Goal: Book appointment/travel/reservation

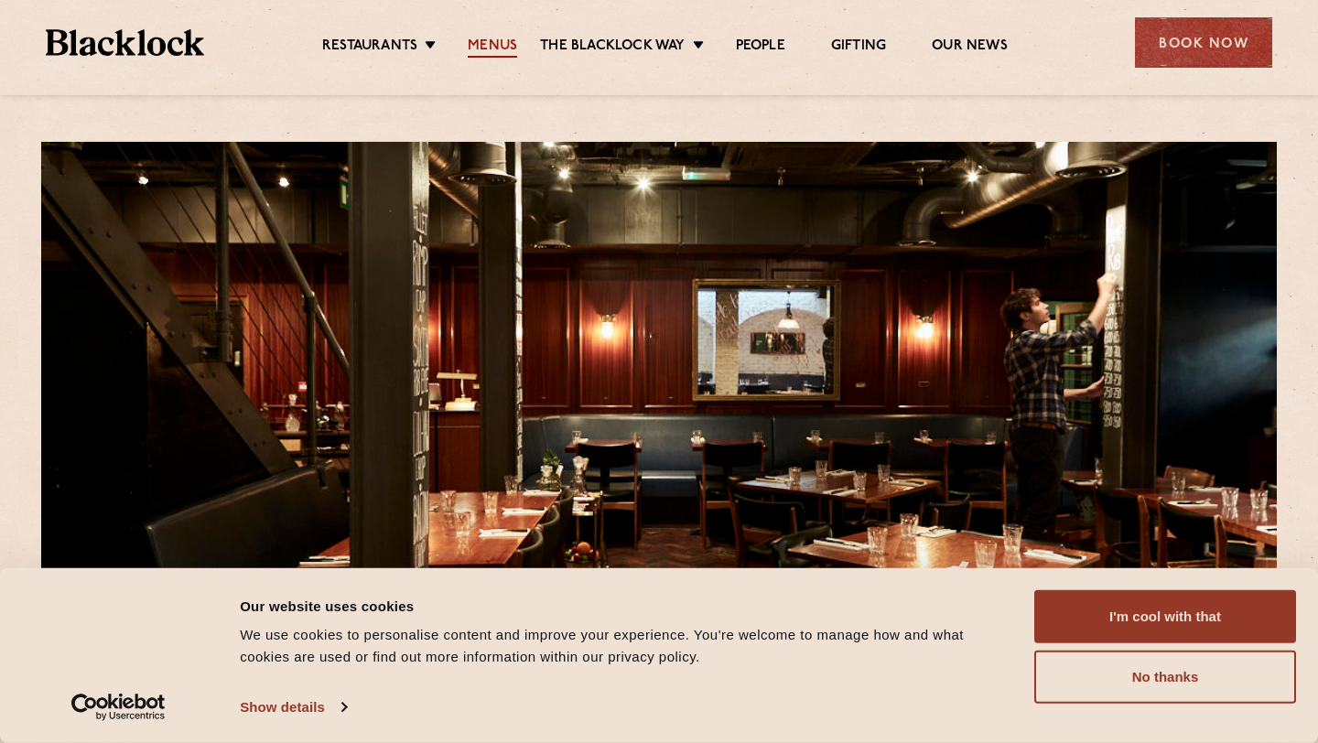
click at [477, 49] on link "Menus" at bounding box center [492, 48] width 49 height 20
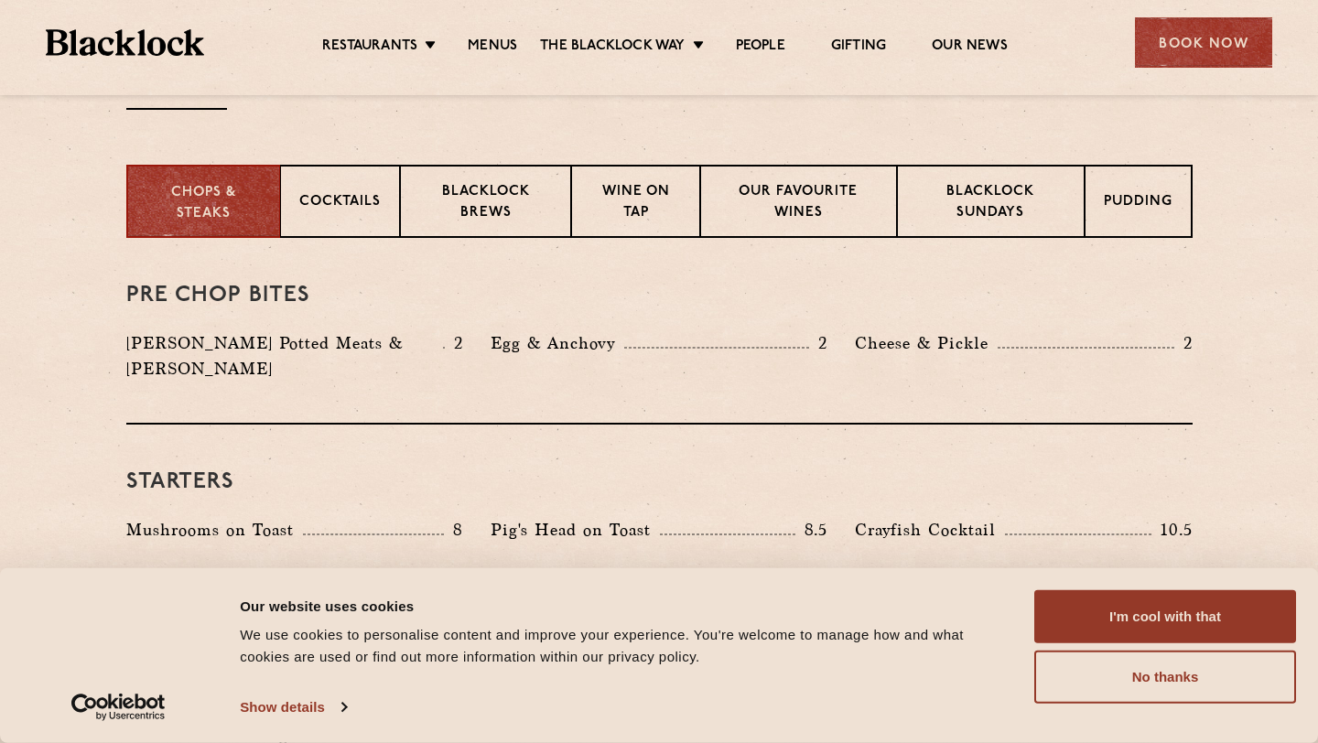
scroll to position [686, 0]
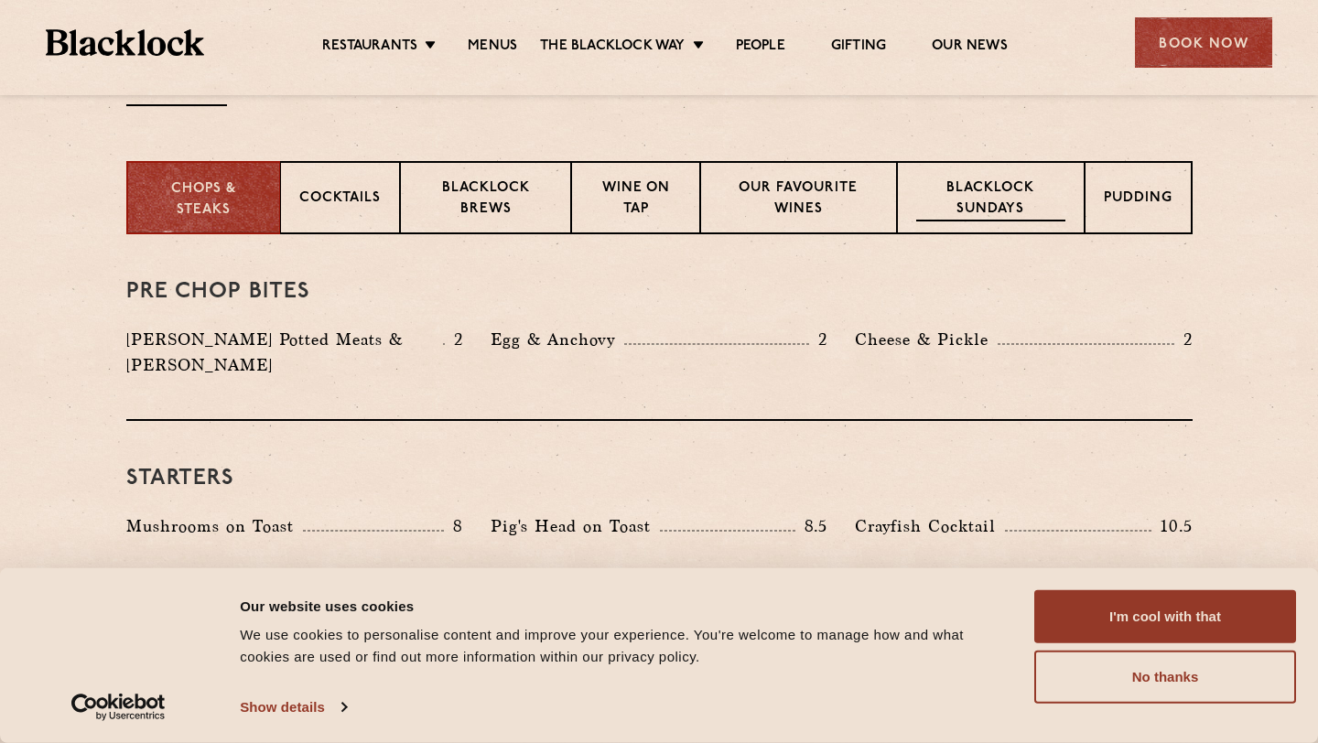
click at [938, 207] on p "Blacklock Sundays" at bounding box center [990, 199] width 148 height 43
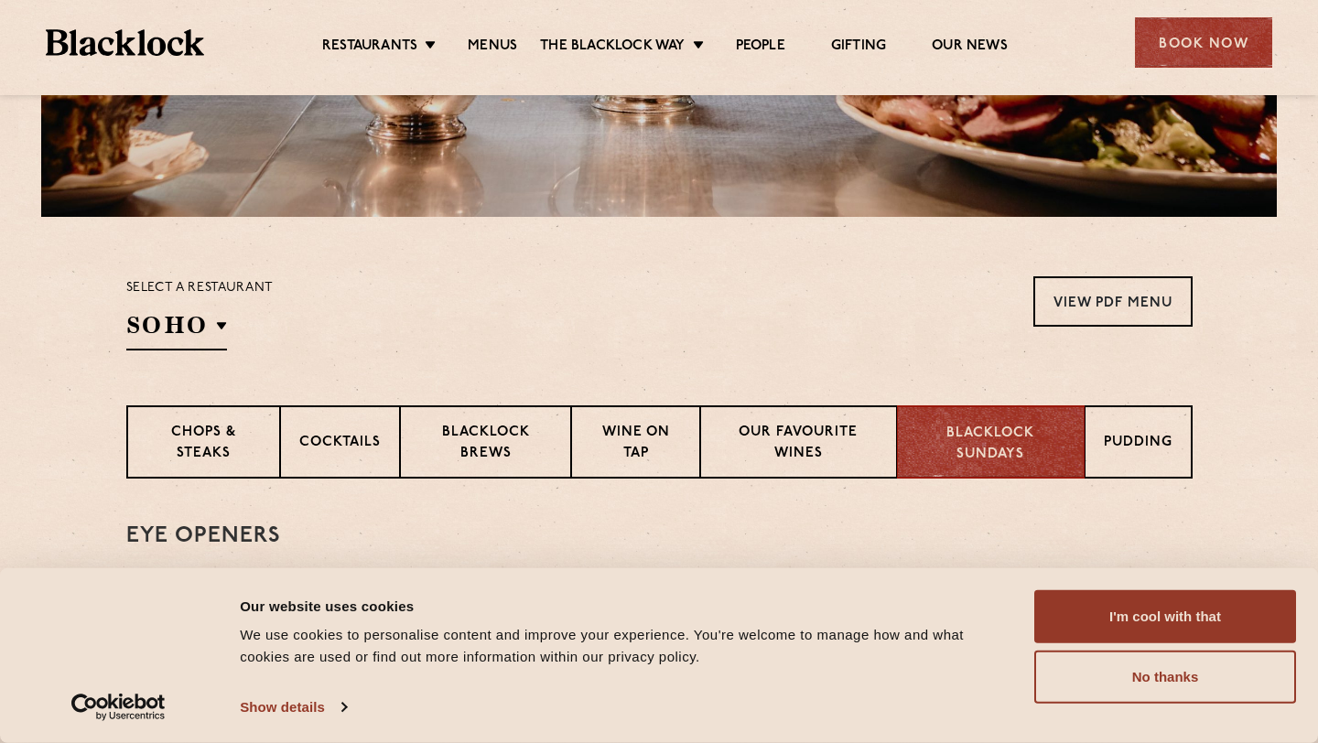
scroll to position [357, 0]
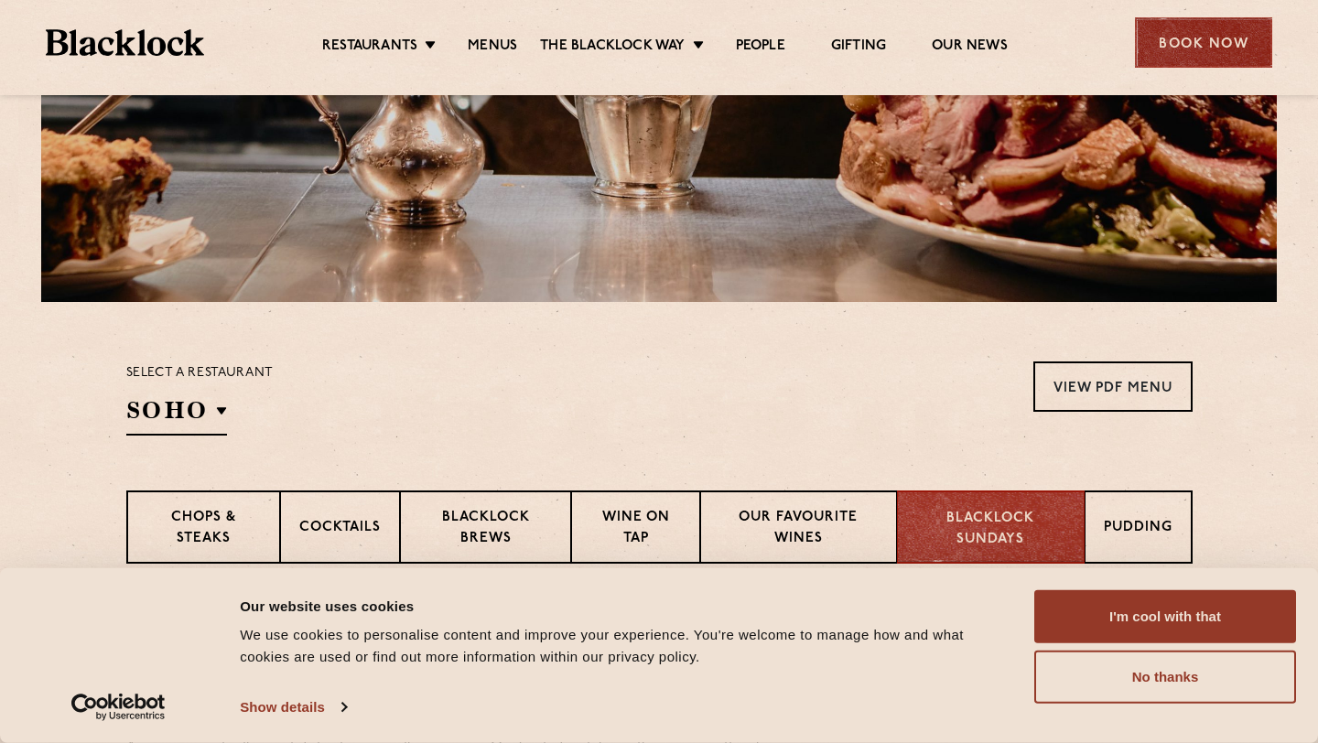
click at [1174, 45] on div "Book Now" at bounding box center [1203, 42] width 137 height 50
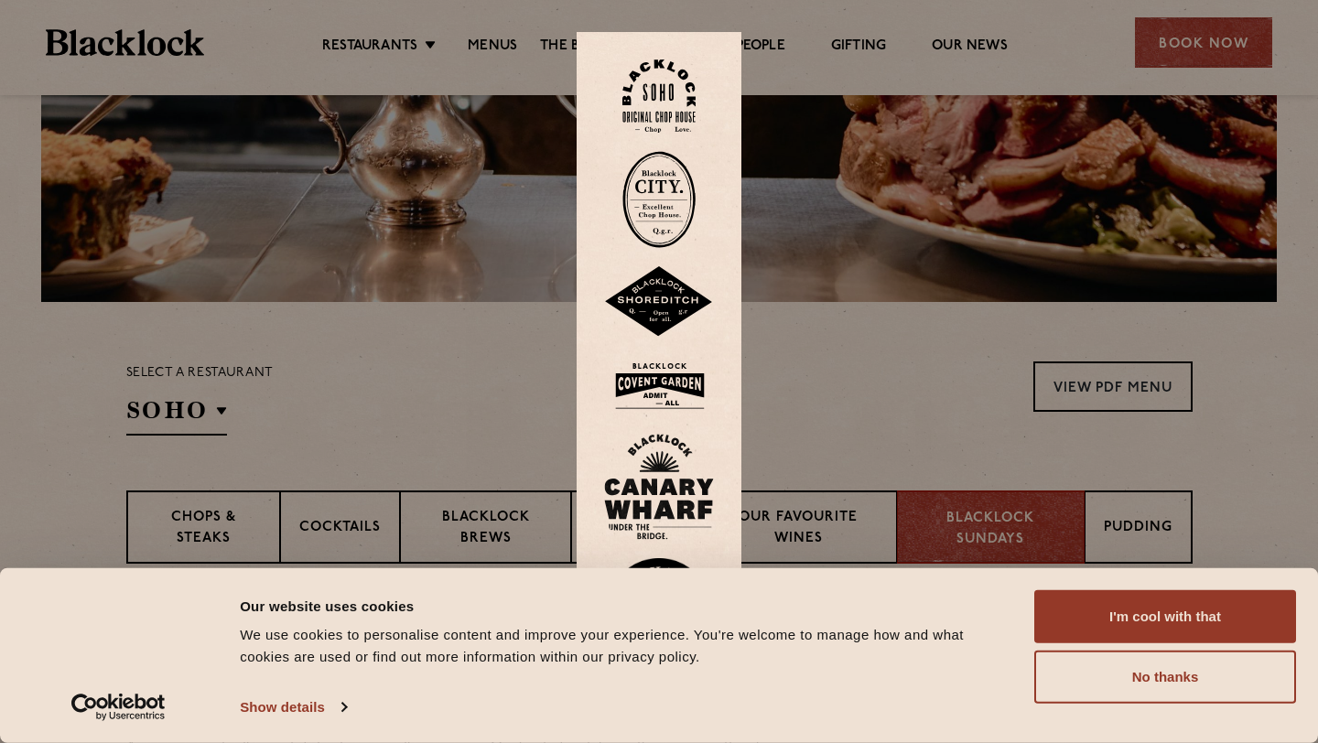
click at [658, 88] on img at bounding box center [658, 96] width 73 height 74
